Goal: Task Accomplishment & Management: Manage account settings

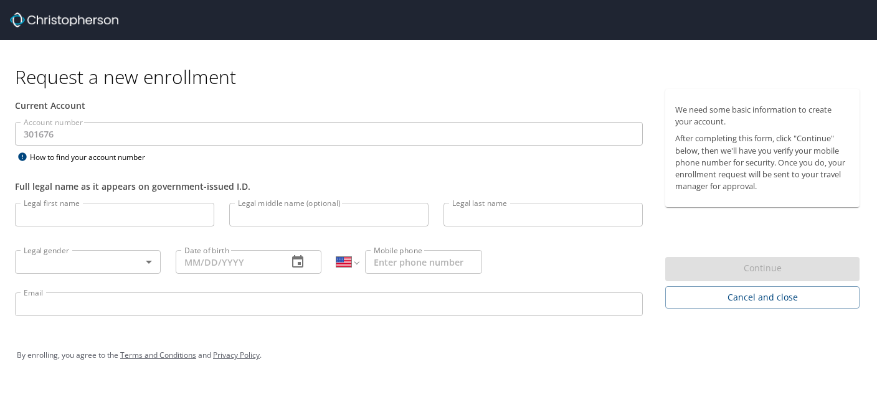
select select "US"
click at [546, 7] on div at bounding box center [443, 20] width 867 height 40
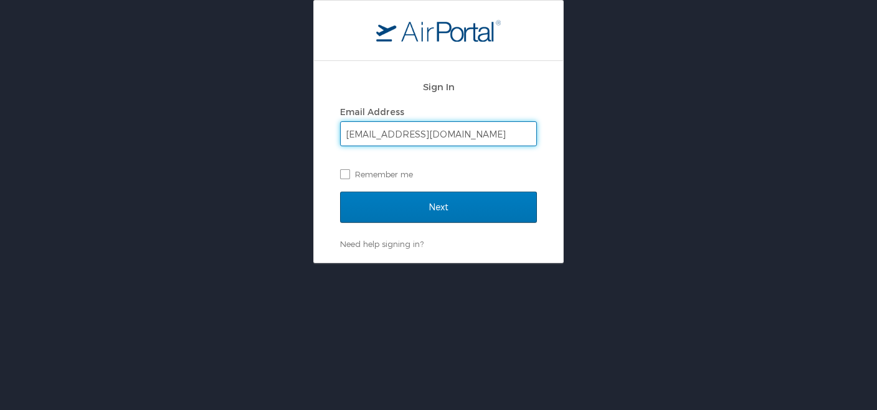
type input "caterinapalumbo84@gmail.com"
click at [340, 192] on input "Next" at bounding box center [438, 207] width 197 height 31
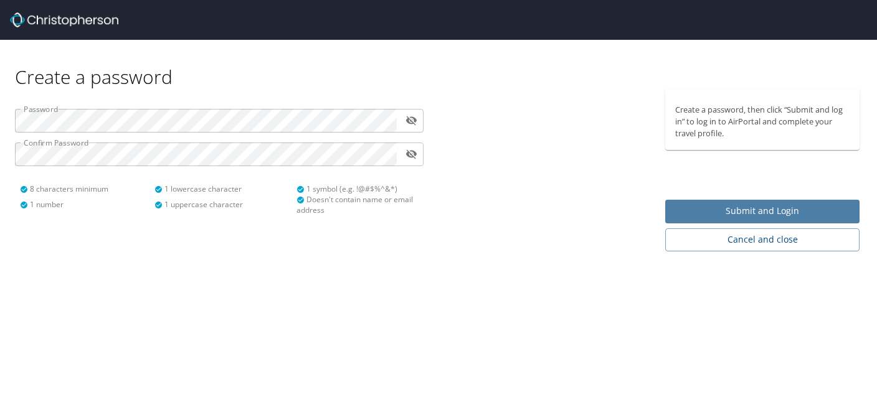
click at [716, 216] on span "Submit and Login" at bounding box center [762, 212] width 174 height 16
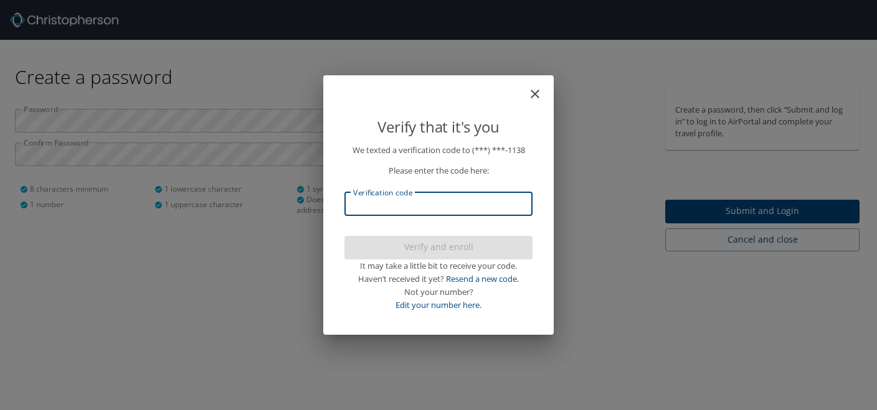
click at [479, 209] on input "Verification code" at bounding box center [438, 204] width 188 height 24
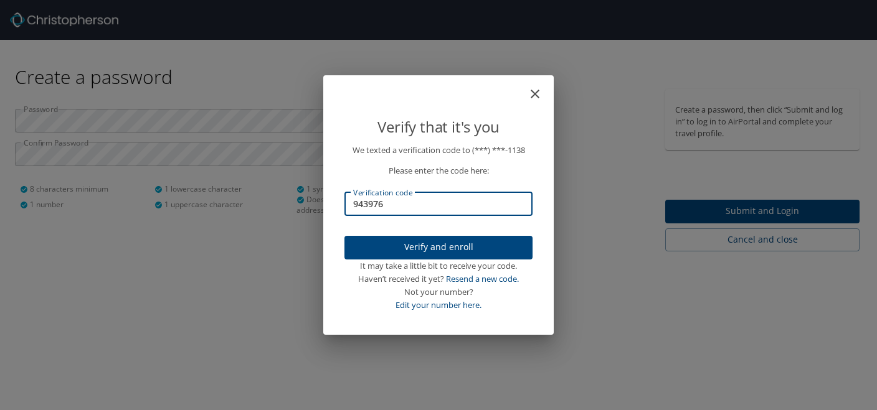
type input "943976"
click at [488, 250] on span "Verify and enroll" at bounding box center [438, 248] width 168 height 16
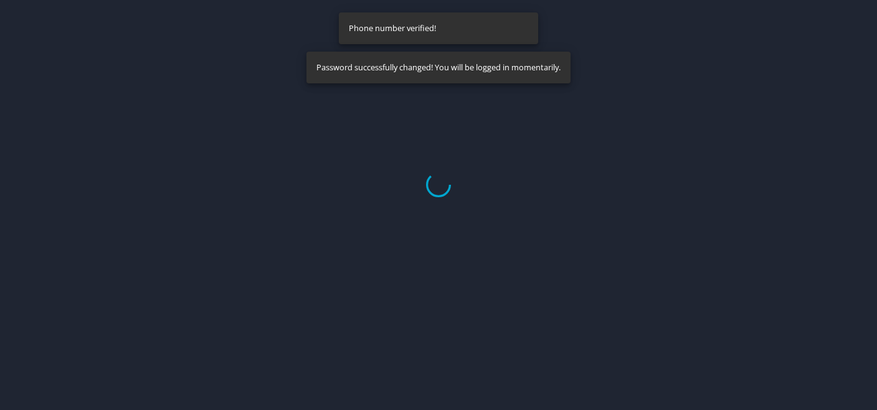
select select "US"
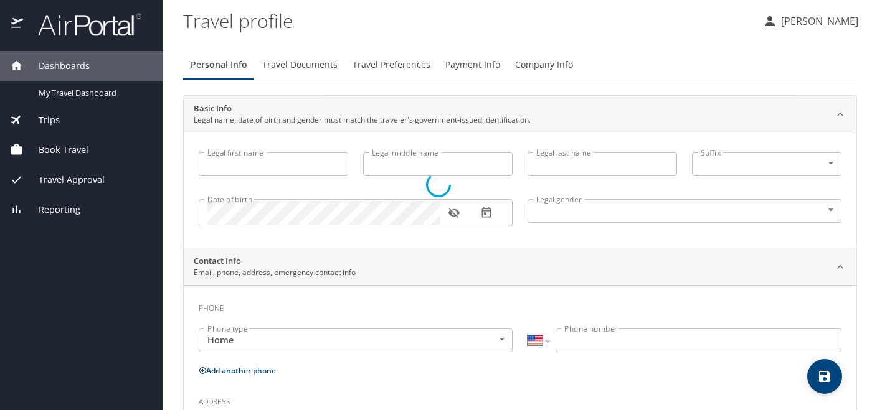
type input "Caterina"
type input "Palumbo"
type input "Female"
select select "US"
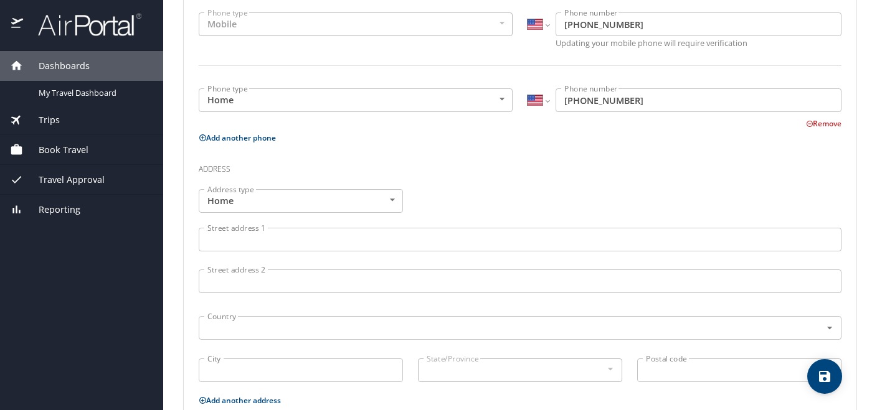
scroll to position [464, 0]
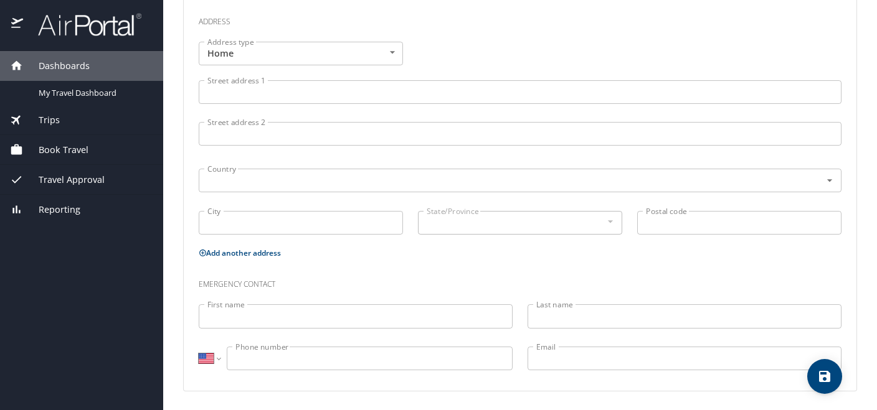
click at [356, 94] on input "Street address 1" at bounding box center [520, 92] width 643 height 24
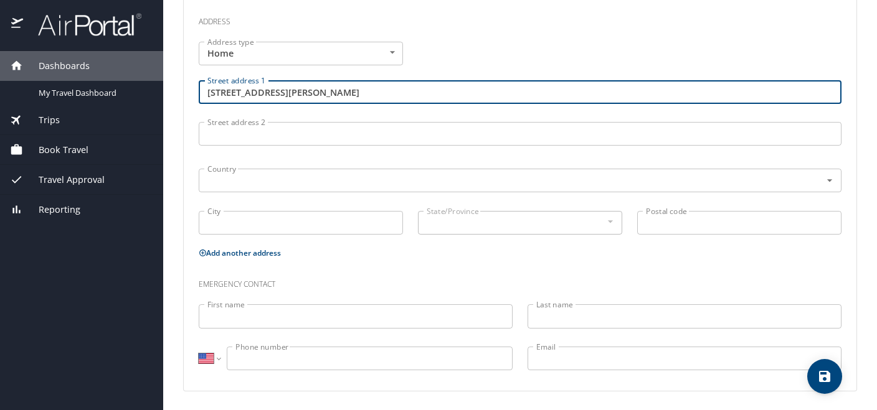
type input "4310 E John St"
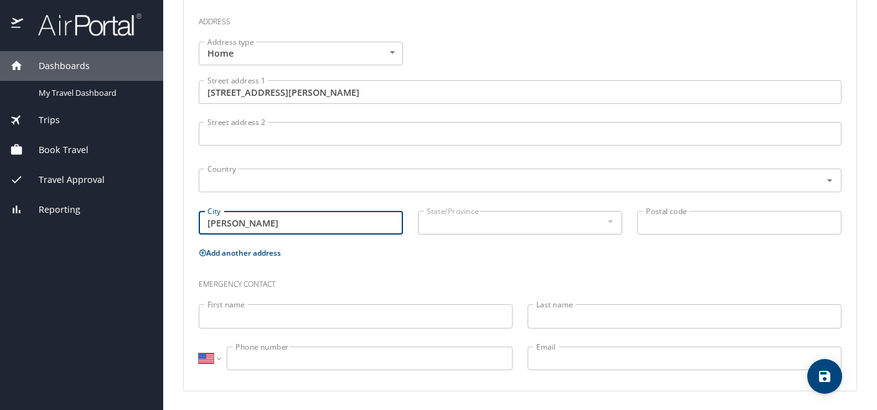
type input "Gilbert"
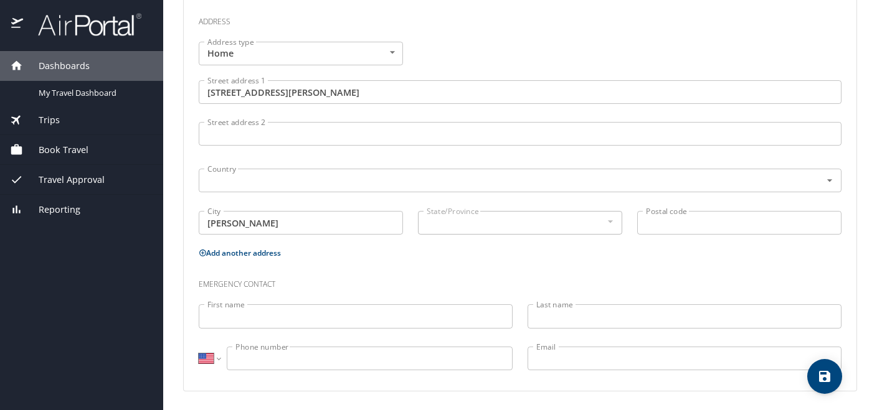
click at [612, 227] on div at bounding box center [610, 221] width 14 height 15
click at [609, 215] on div at bounding box center [610, 221] width 14 height 15
click at [610, 228] on div at bounding box center [610, 221] width 14 height 15
click at [611, 220] on div at bounding box center [610, 221] width 14 height 15
click at [665, 235] on div "Postal code Postal code" at bounding box center [739, 225] width 219 height 42
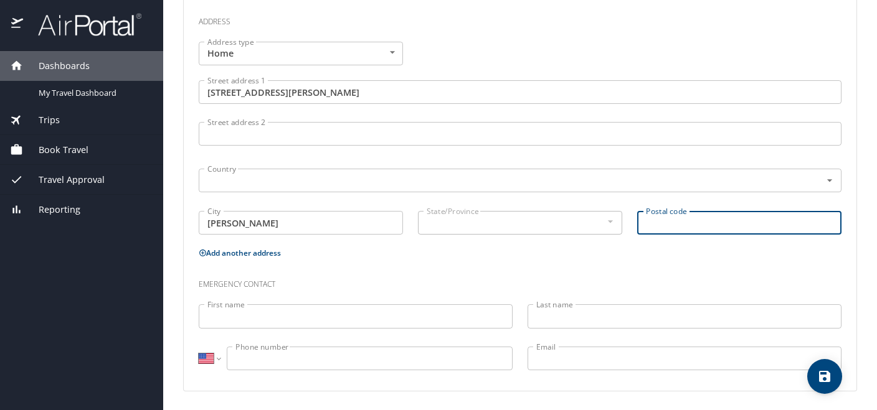
click at [671, 227] on input "Postal code" at bounding box center [739, 223] width 204 height 24
type input "85295"
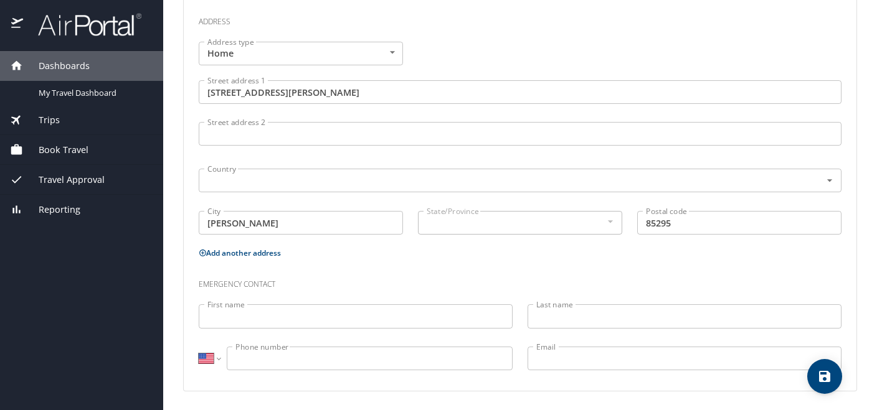
click at [603, 275] on h3 "Emergency contact" at bounding box center [520, 281] width 643 height 21
click at [379, 174] on input "text" at bounding box center [501, 181] width 599 height 16
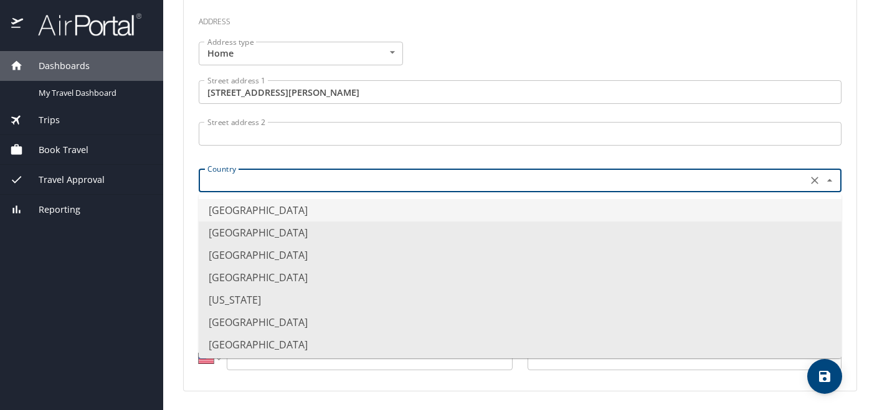
click at [379, 174] on input "text" at bounding box center [501, 181] width 599 height 16
click at [364, 206] on li "United States of America" at bounding box center [520, 210] width 643 height 22
type input "United States of America"
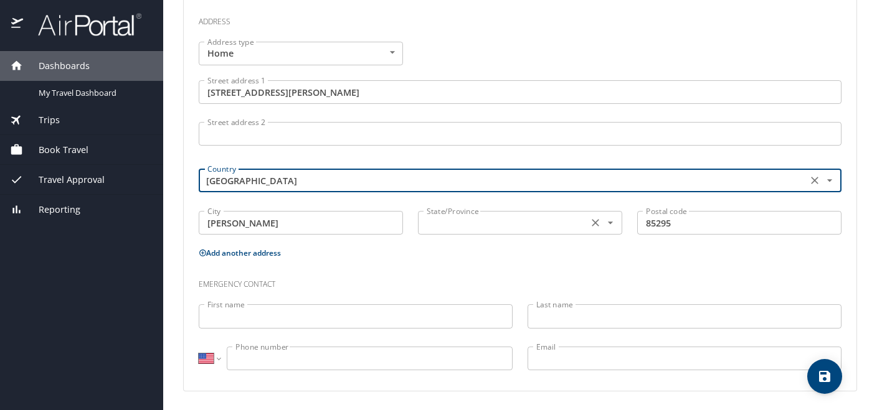
click at [465, 208] on div "State/Province State/Province" at bounding box center [520, 221] width 204 height 31
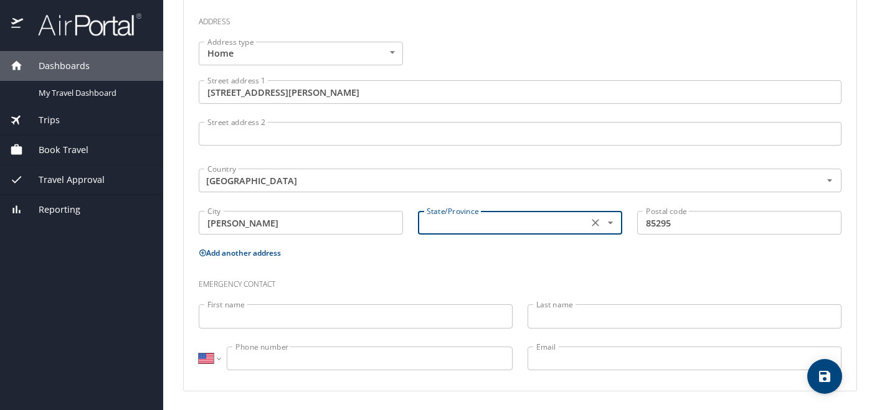
click at [457, 217] on input "text" at bounding box center [502, 223] width 160 height 16
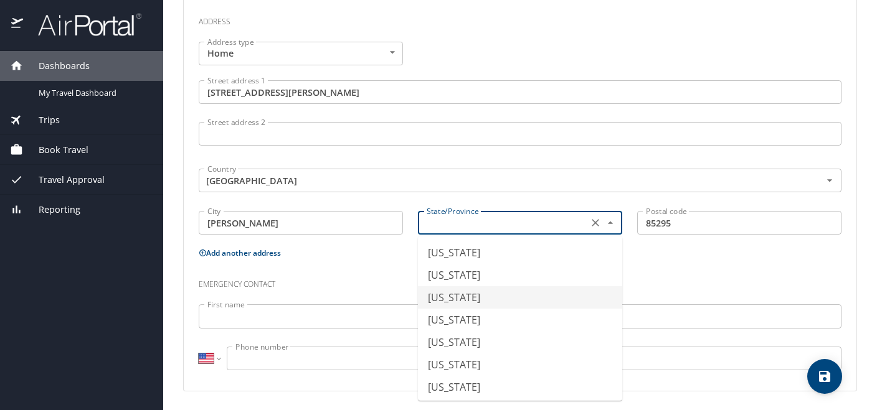
click at [450, 299] on li "Arizona" at bounding box center [520, 297] width 204 height 22
type input "Arizona"
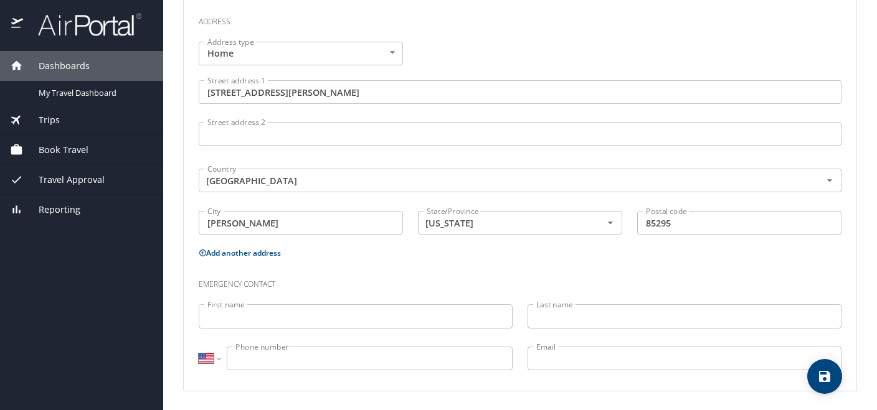
click at [450, 300] on div "First name First name" at bounding box center [355, 318] width 329 height 42
click at [443, 310] on input "First name" at bounding box center [356, 317] width 314 height 24
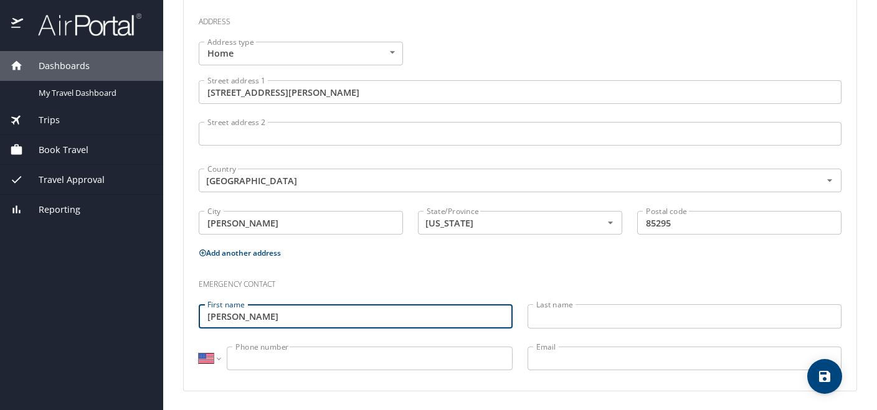
type input "Susan"
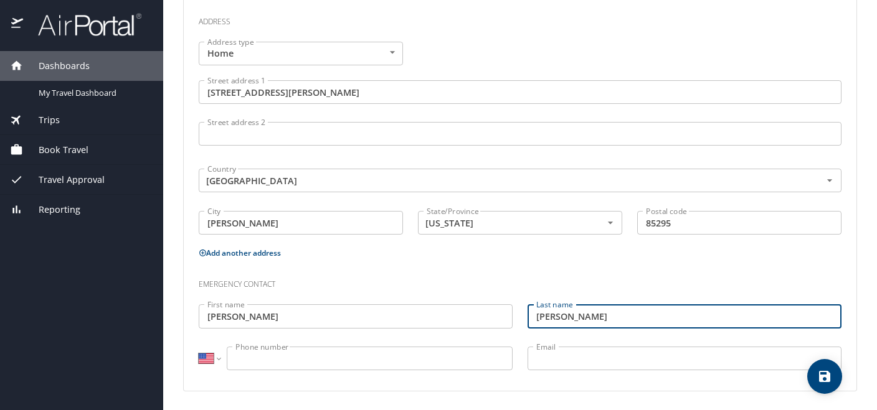
type input "Pollard-Palumbo"
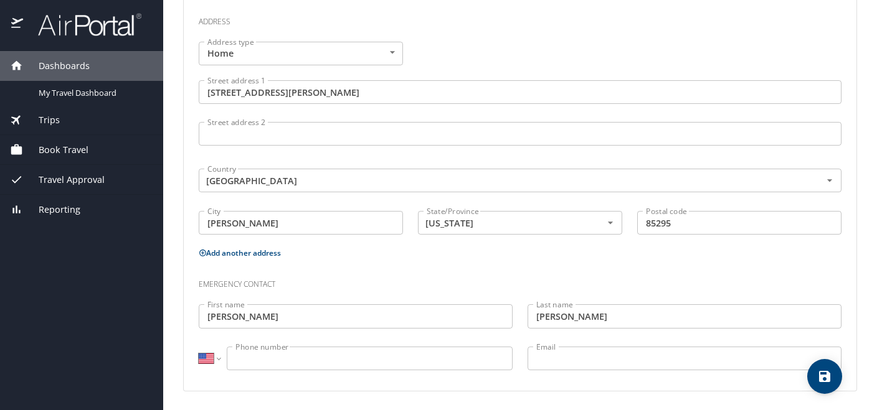
click at [291, 359] on input "Phone number" at bounding box center [370, 359] width 286 height 24
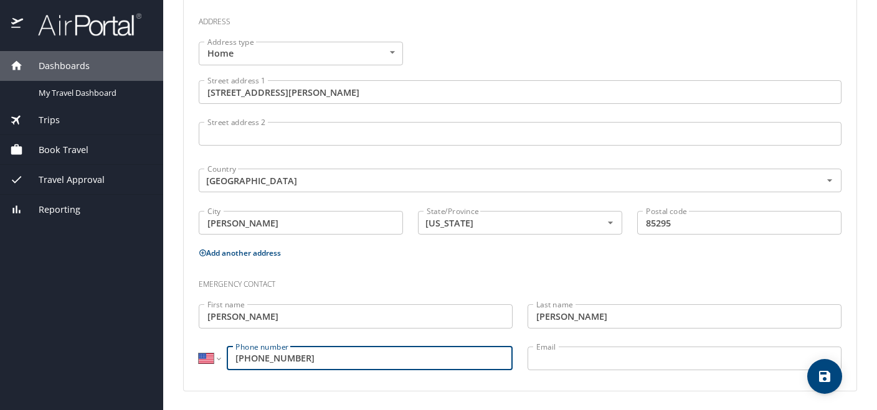
type input "(440) 829-1138"
click at [600, 361] on input "Email" at bounding box center [685, 359] width 314 height 24
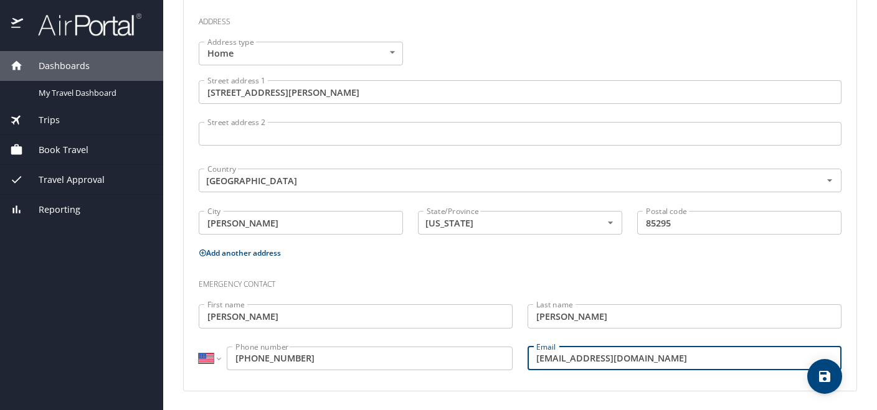
type input "caterinapalumbo84@gmail.com"
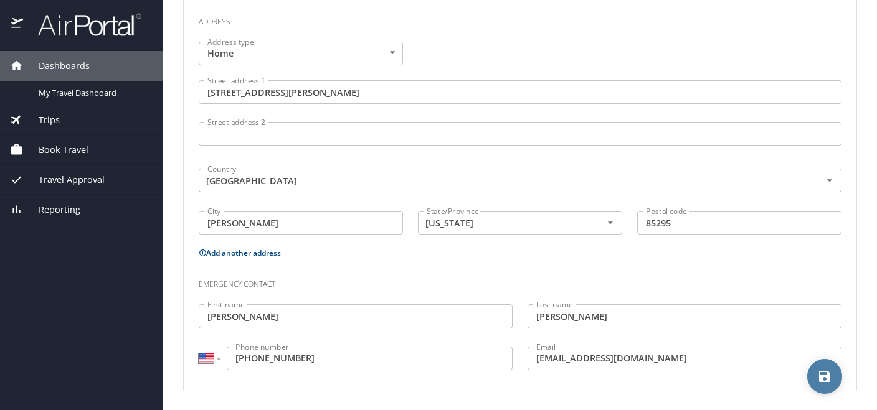
click at [829, 380] on icon "save" at bounding box center [824, 376] width 11 height 11
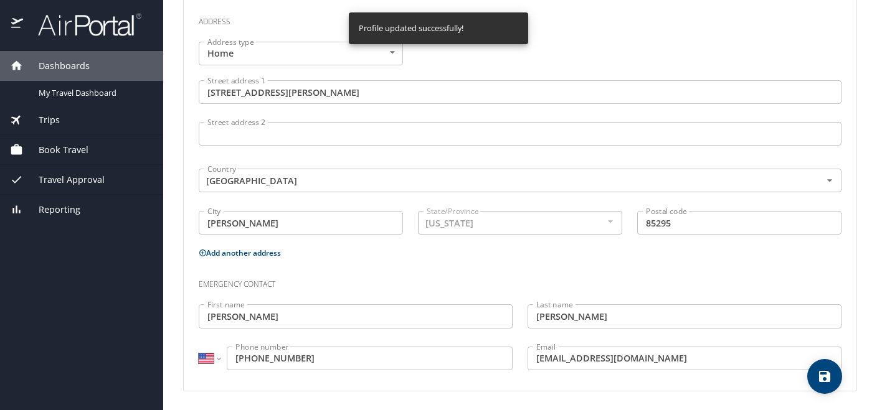
select select "US"
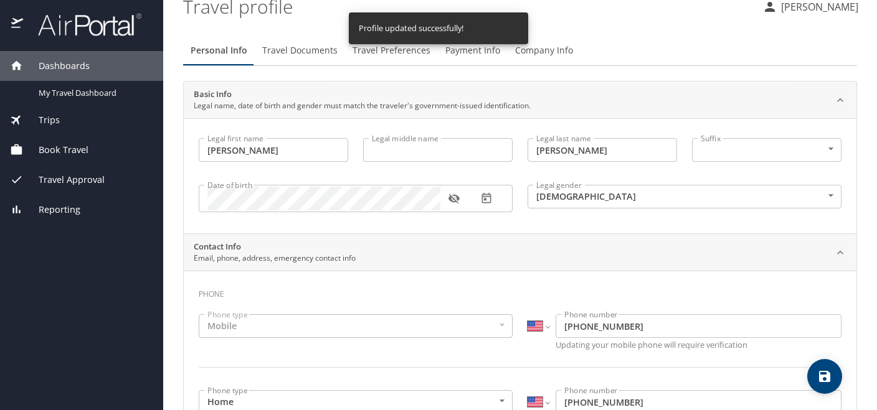
scroll to position [0, 0]
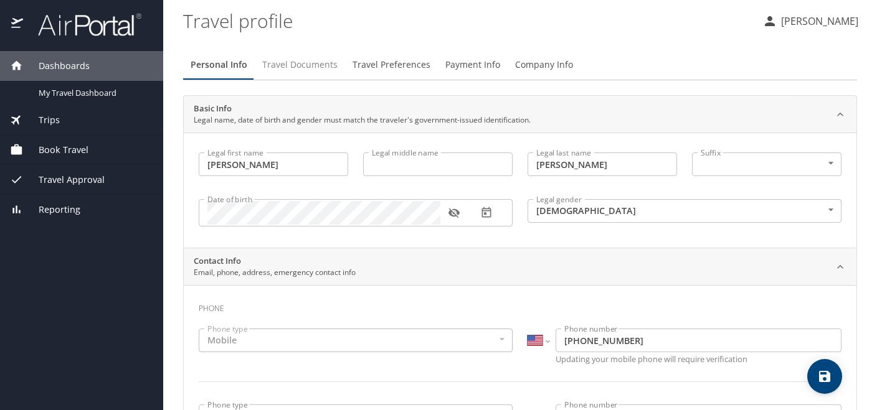
click at [308, 65] on span "Travel Documents" at bounding box center [299, 65] width 75 height 16
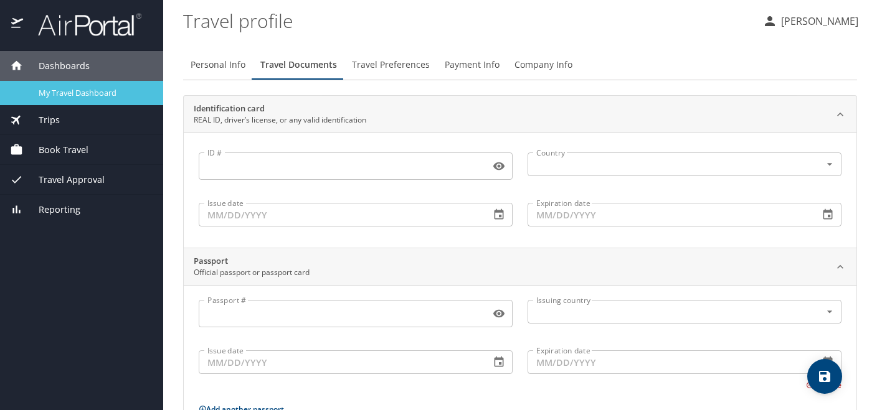
click at [66, 93] on span "My Travel Dashboard" at bounding box center [94, 93] width 110 height 12
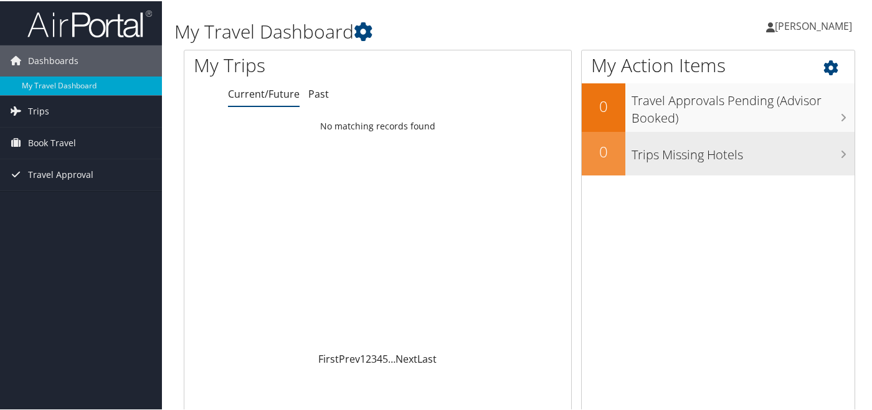
click at [720, 154] on h3 "Trips Missing Hotels" at bounding box center [743, 151] width 223 height 24
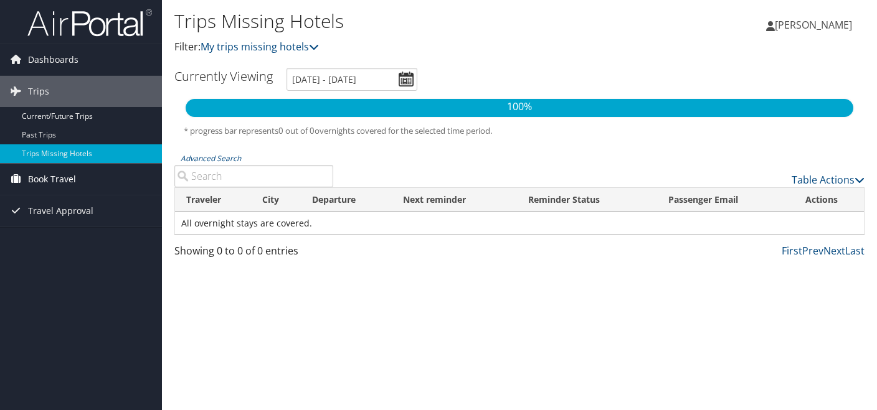
click at [29, 182] on span "Book Travel" at bounding box center [52, 179] width 48 height 31
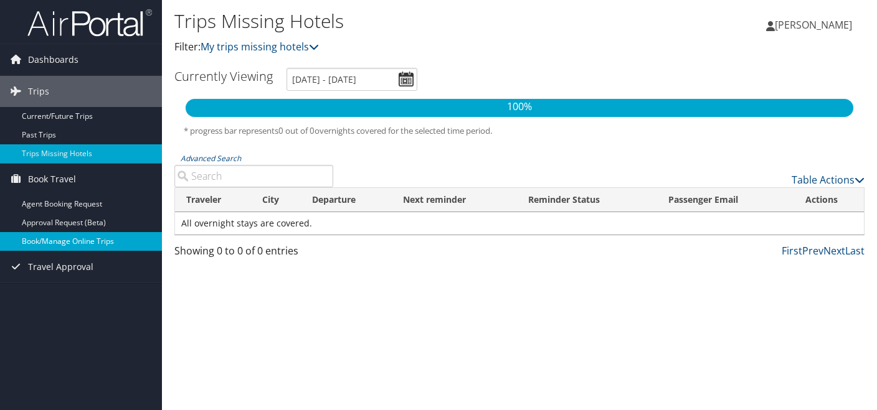
click at [103, 245] on link "Book/Manage Online Trips" at bounding box center [81, 241] width 162 height 19
